Goal: Task Accomplishment & Management: Use online tool/utility

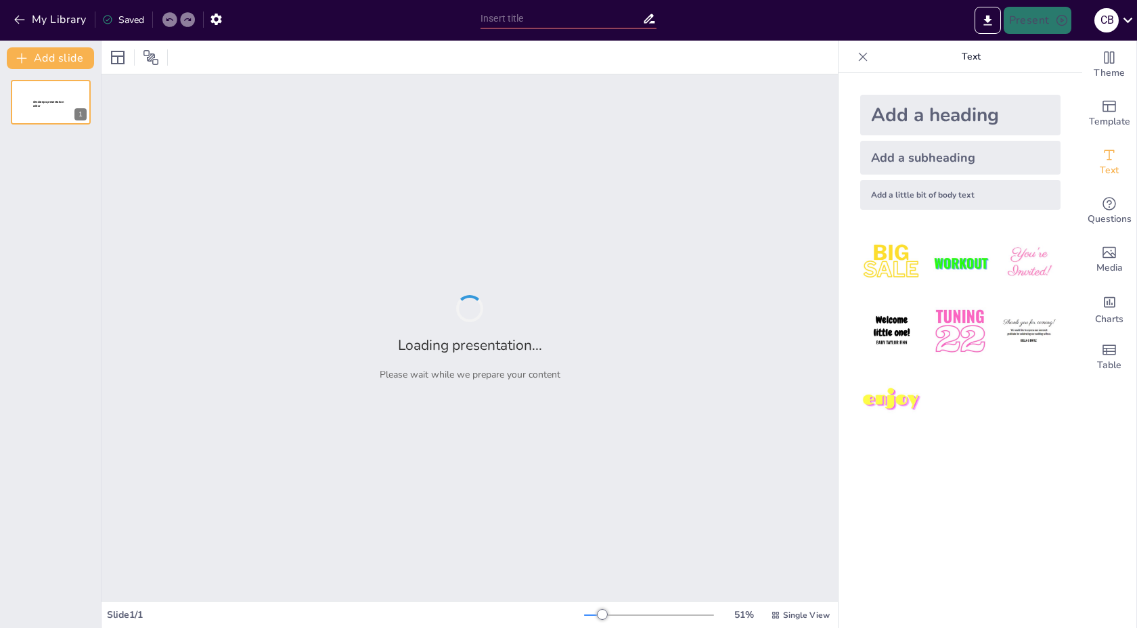
type input "New Sendsteps"
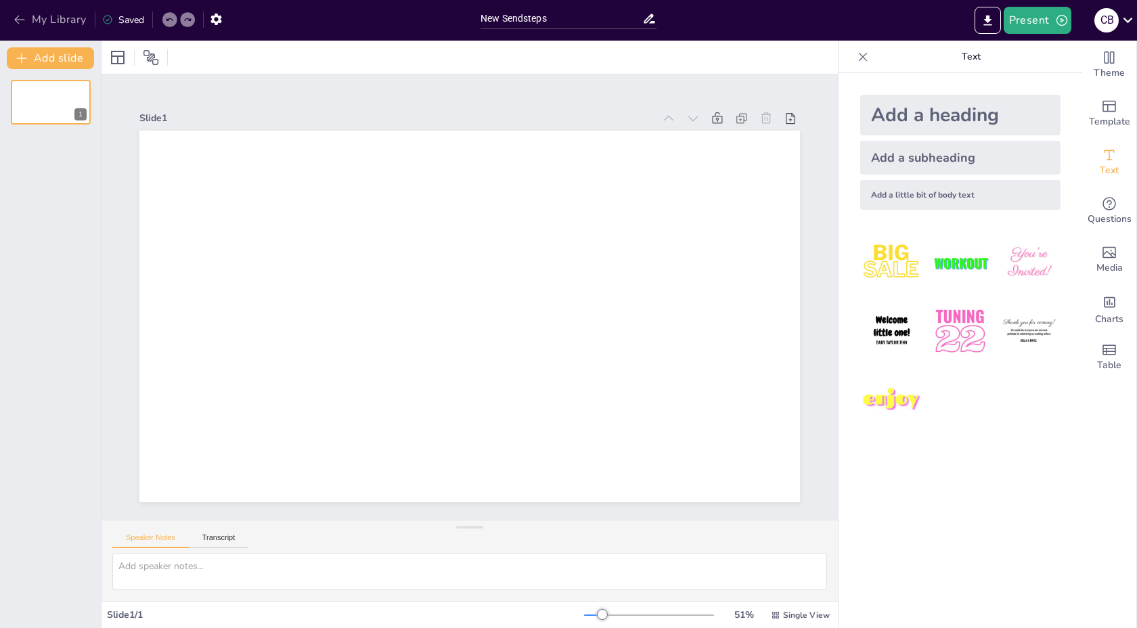
click at [24, 12] on button "My Library" at bounding box center [51, 20] width 82 height 22
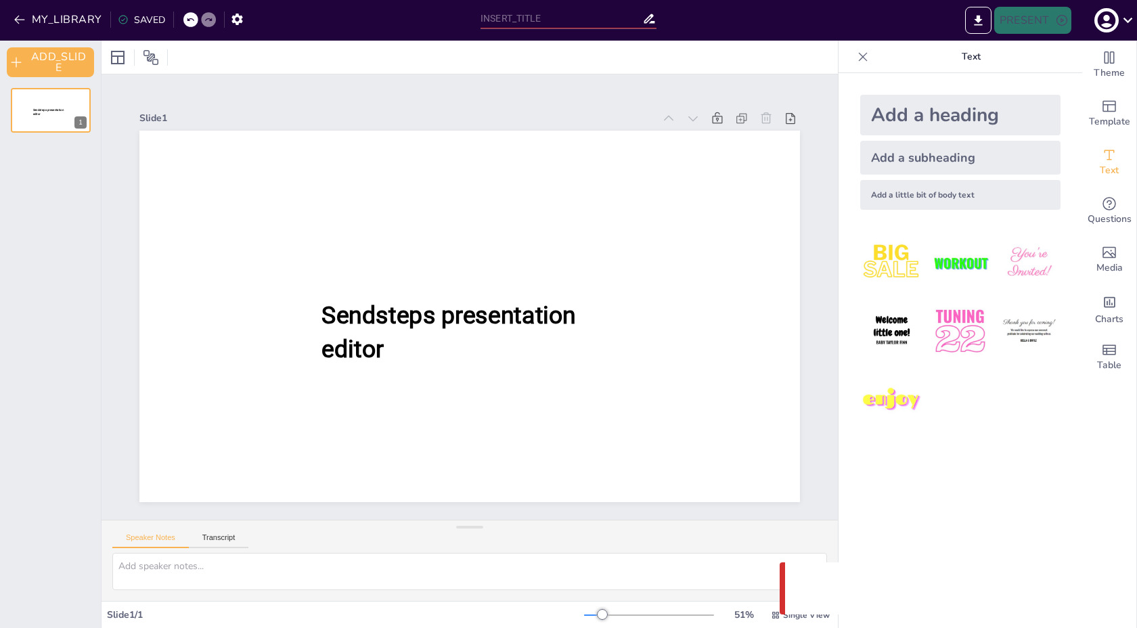
type input "New Sendsteps"
